Goal: Navigation & Orientation: Find specific page/section

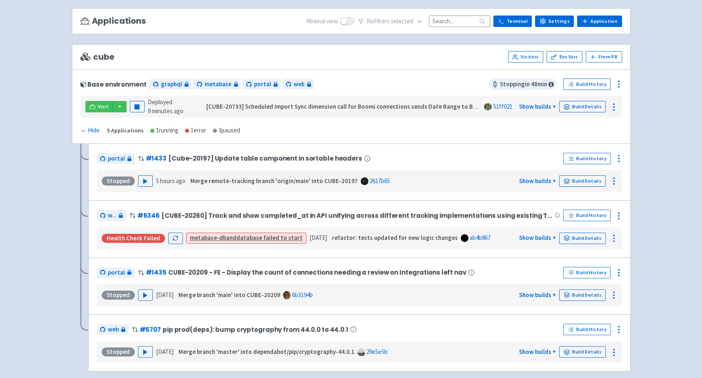
scroll to position [54, 0]
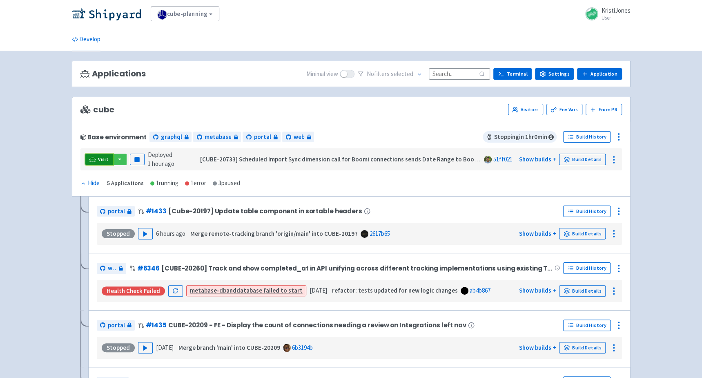
click at [89, 156] on icon at bounding box center [92, 159] width 6 height 6
